Goal: Task Accomplishment & Management: Use online tool/utility

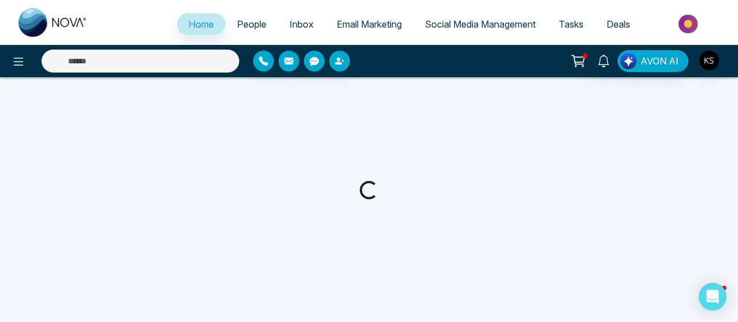
select select "*"
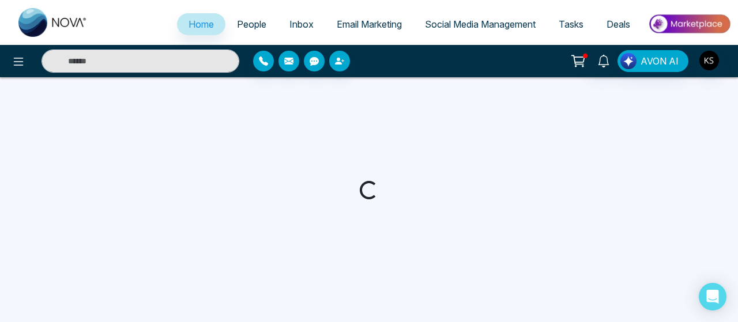
select select "*"
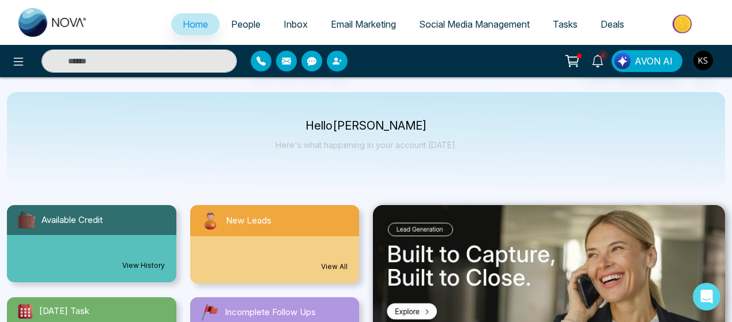
select select "*"
